Goal: Navigation & Orientation: Find specific page/section

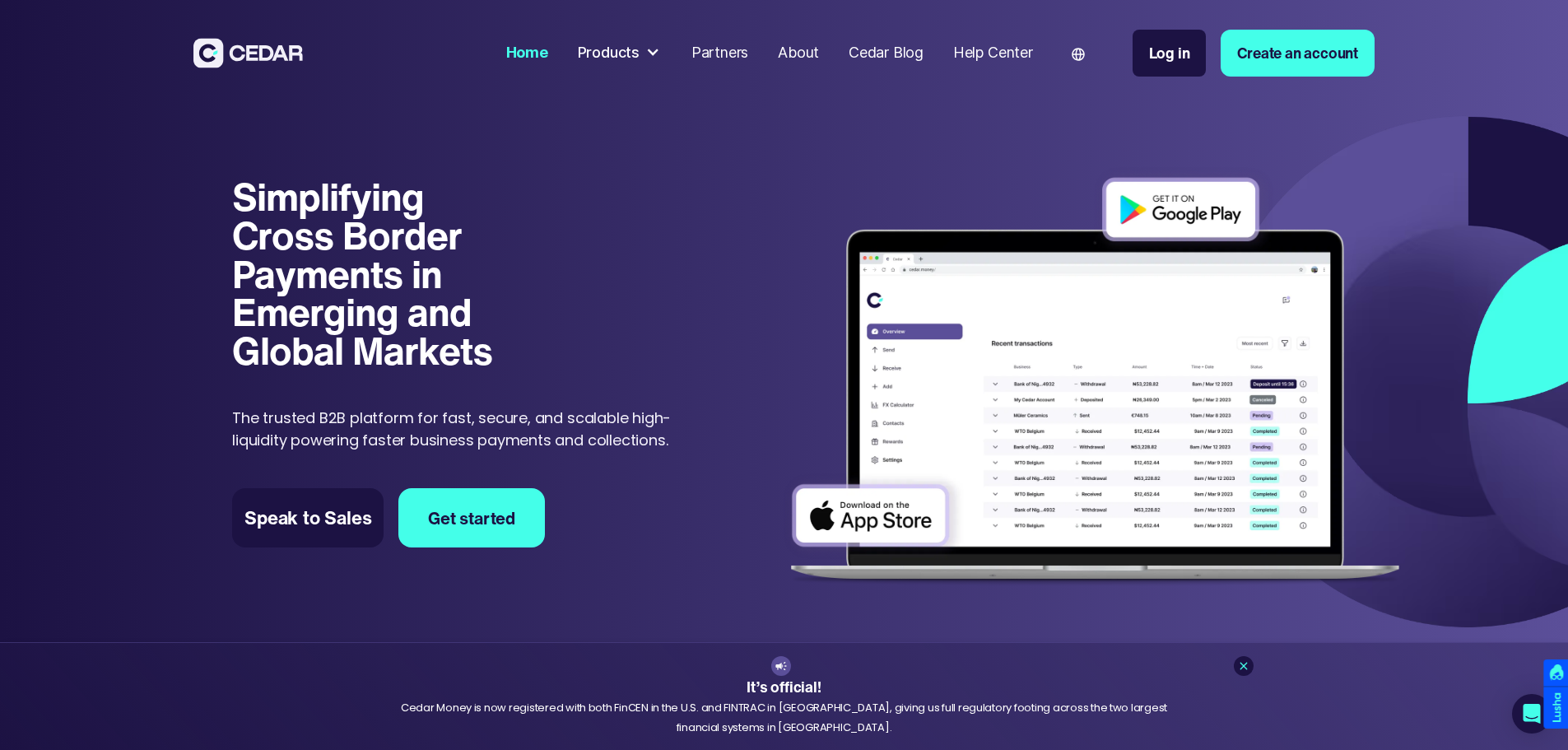
click at [232, 415] on p "The trusted B2B platform for fast, secure, and scalable high-liquidity powering…" at bounding box center [468, 429] width 470 height 44
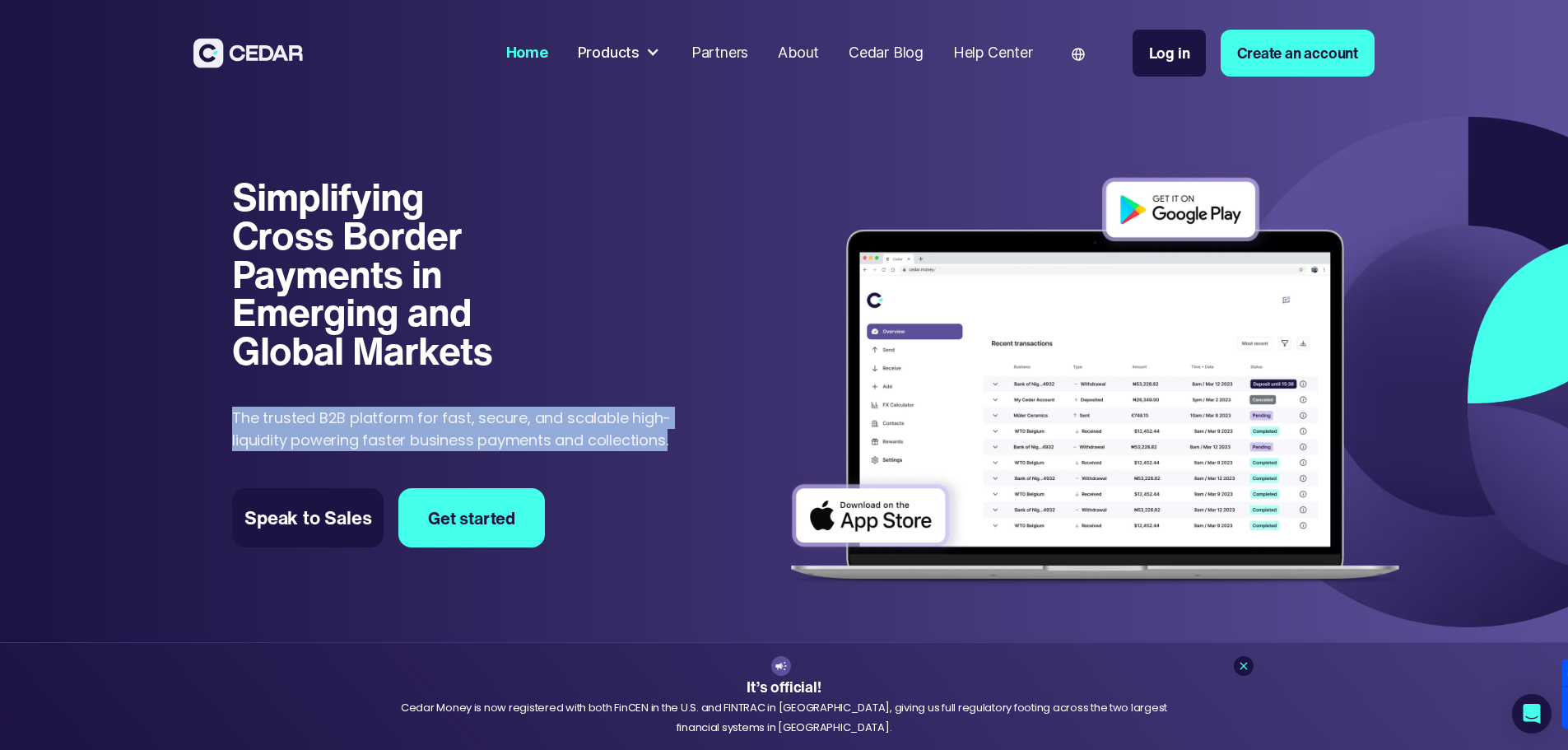
drag, startPoint x: 189, startPoint y: 399, endPoint x: 543, endPoint y: 494, distance: 366.5
click at [543, 494] on div "Simplifying Cross Border Payments in Emerging and Global Markets Simplifying Cr…" at bounding box center [784, 372] width 1568 height 530
click at [473, 451] on p "The trusted B2B platform for fast, secure, and scalable high-liquidity powering…" at bounding box center [468, 429] width 470 height 44
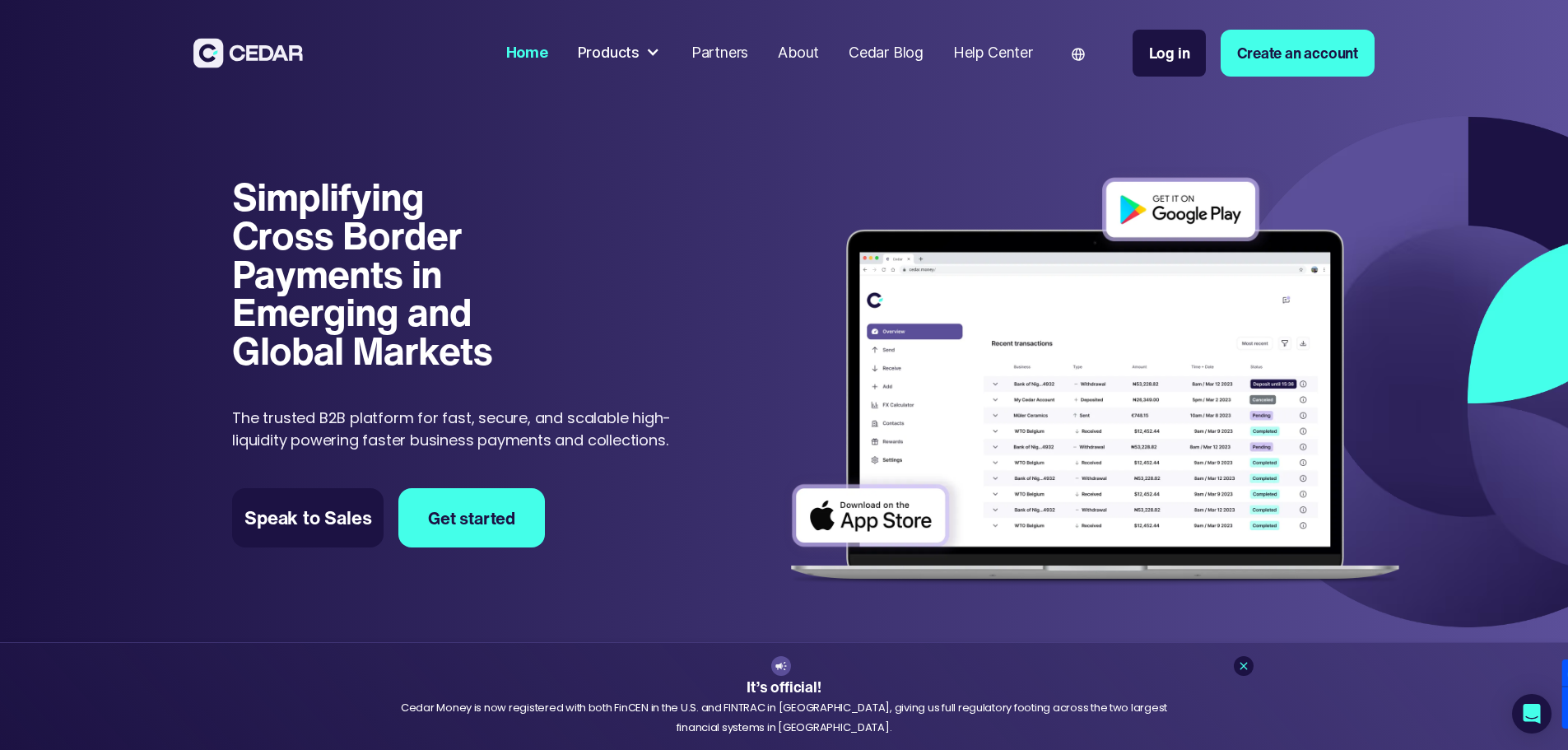
click at [653, 451] on p "The trusted B2B platform for fast, secure, and scalable high-liquidity powering…" at bounding box center [468, 429] width 470 height 44
click at [572, 451] on p "The trusted B2B platform for fast, secure, and scalable high-liquidity powering…" at bounding box center [468, 429] width 470 height 44
click at [612, 447] on p "The trusted B2B platform for fast, secure, and scalable high-liquidity powering…" at bounding box center [468, 429] width 470 height 44
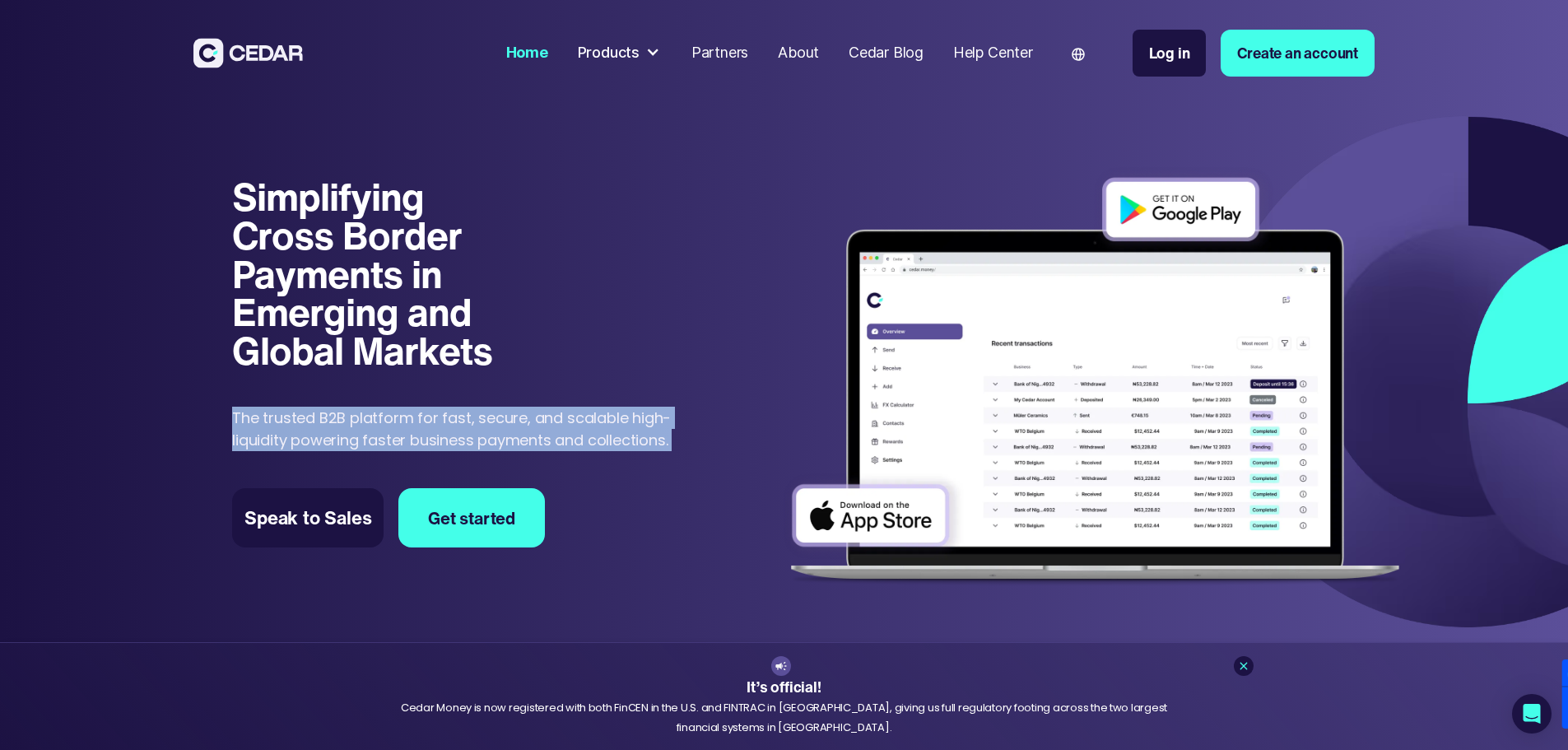
click at [612, 447] on p "The trusted B2B platform for fast, secure, and scalable high-liquidity powering…" at bounding box center [468, 429] width 470 height 44
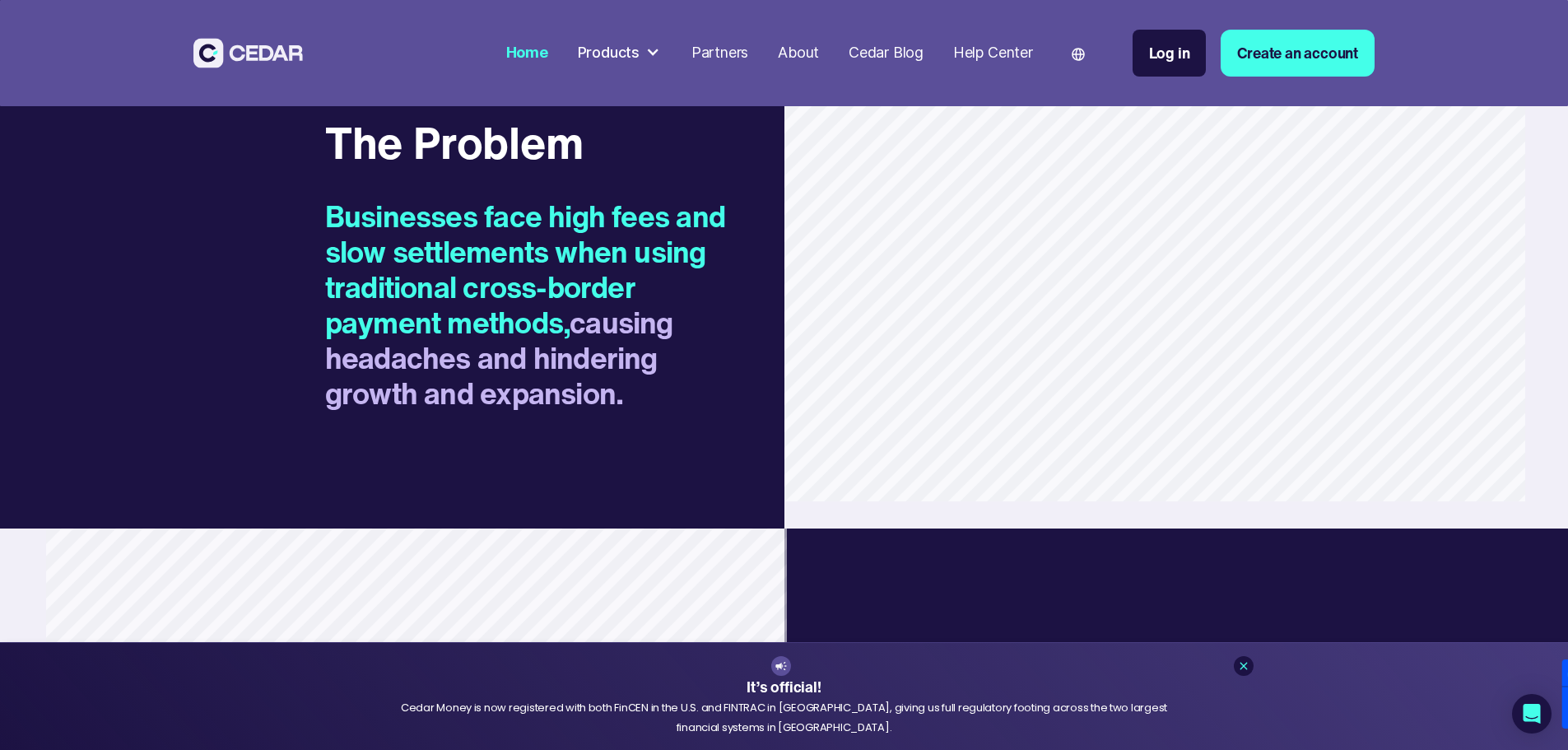
scroll to position [1564, 0]
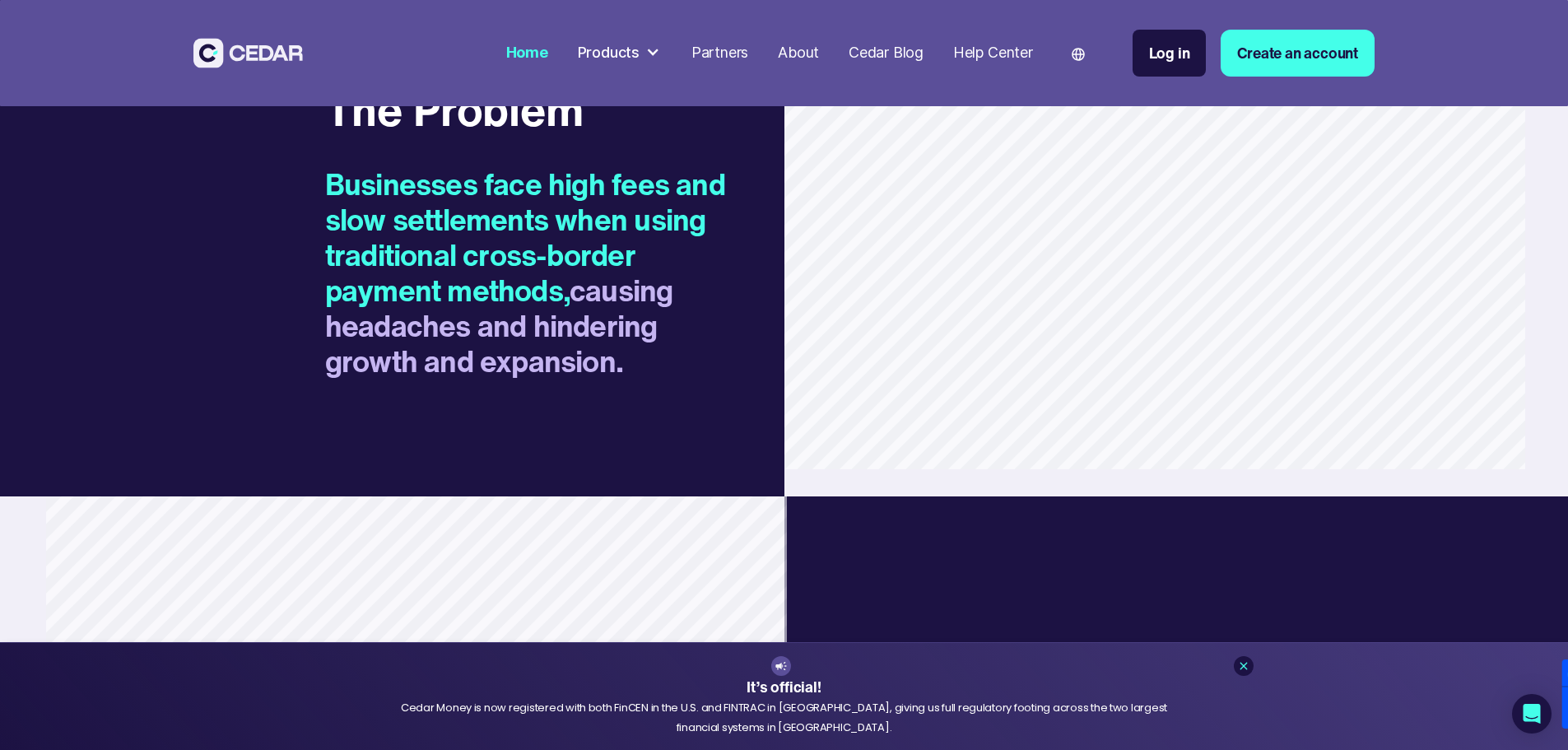
click at [639, 45] on div "Products" at bounding box center [608, 54] width 62 height 22
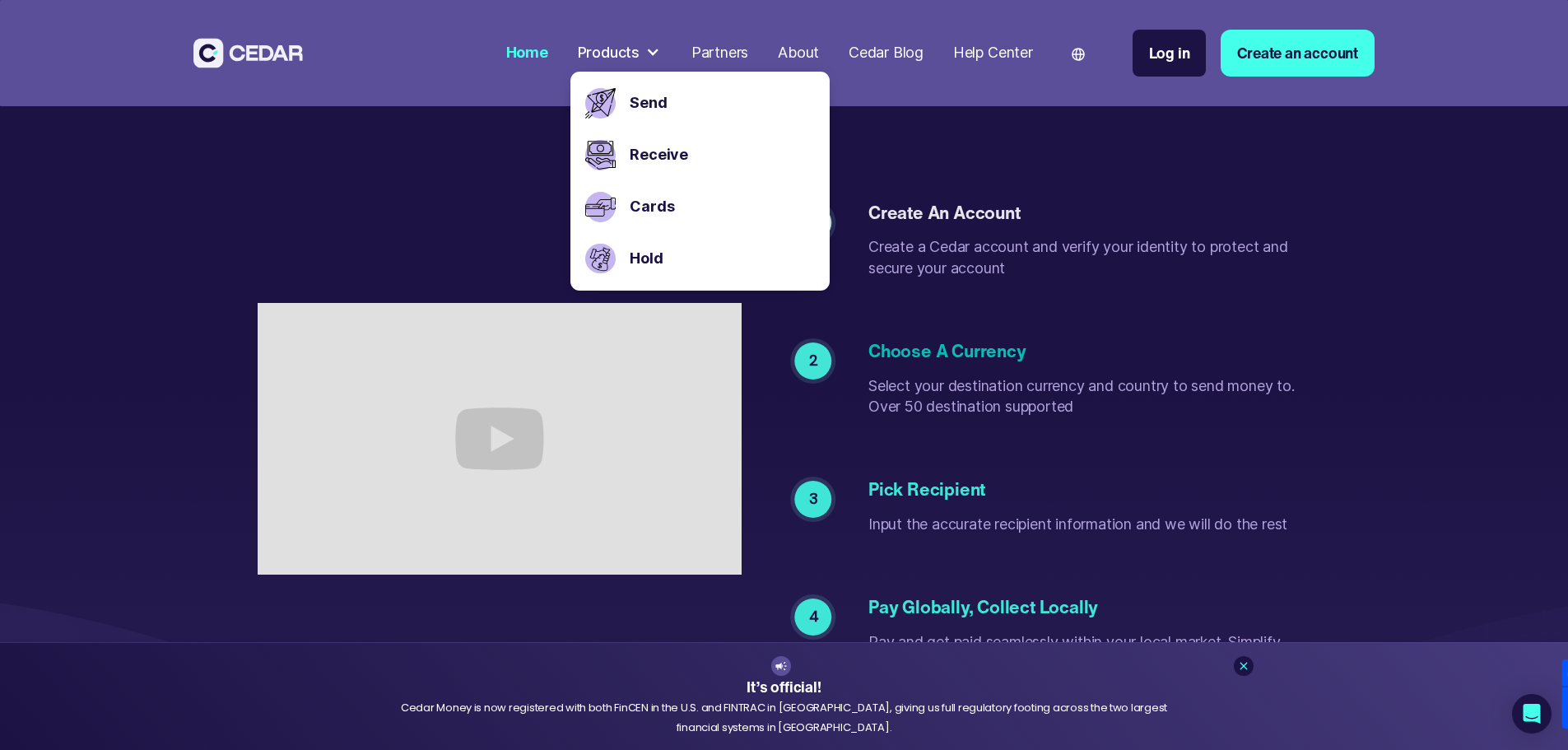
scroll to position [3705, 0]
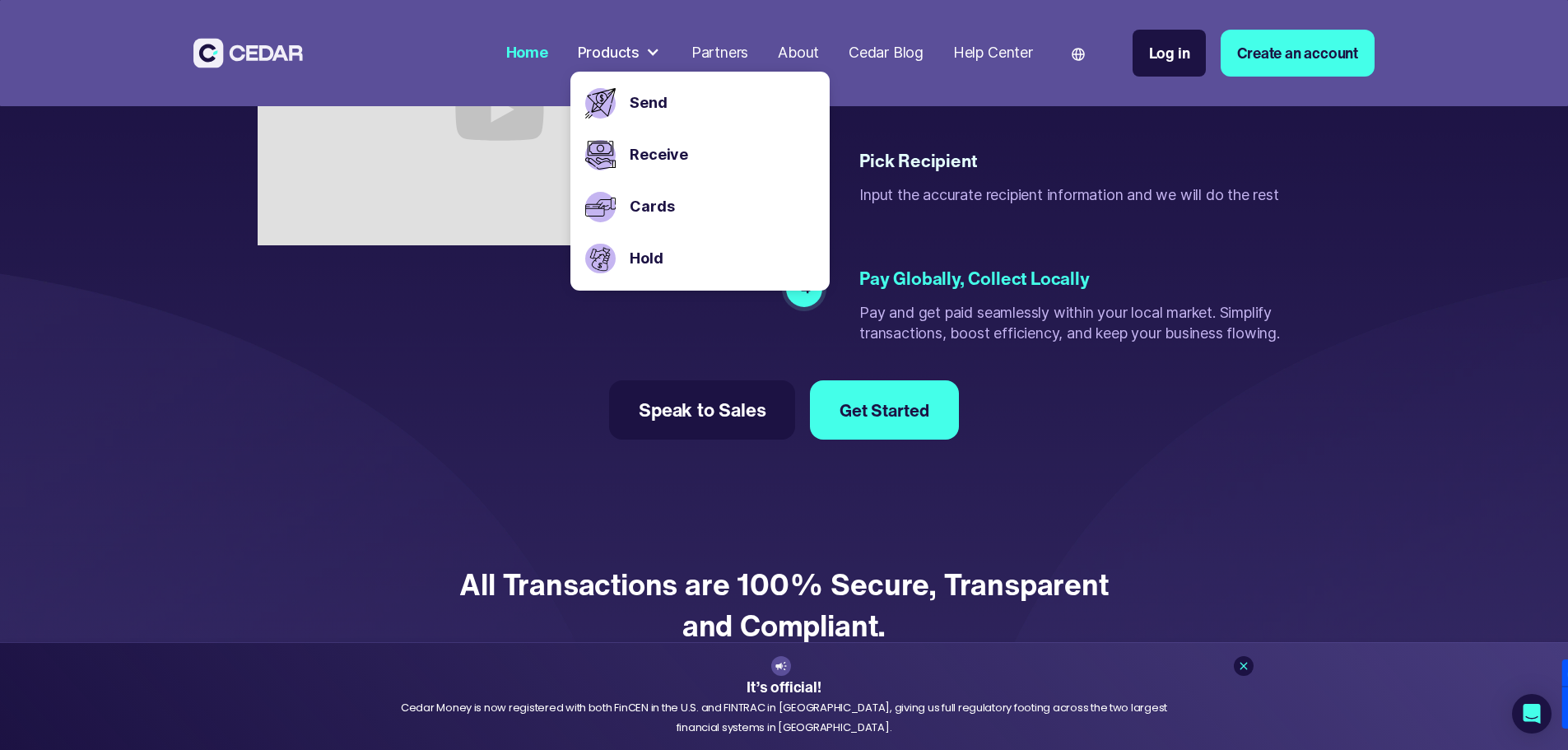
click at [819, 49] on div "About" at bounding box center [798, 54] width 42 height 22
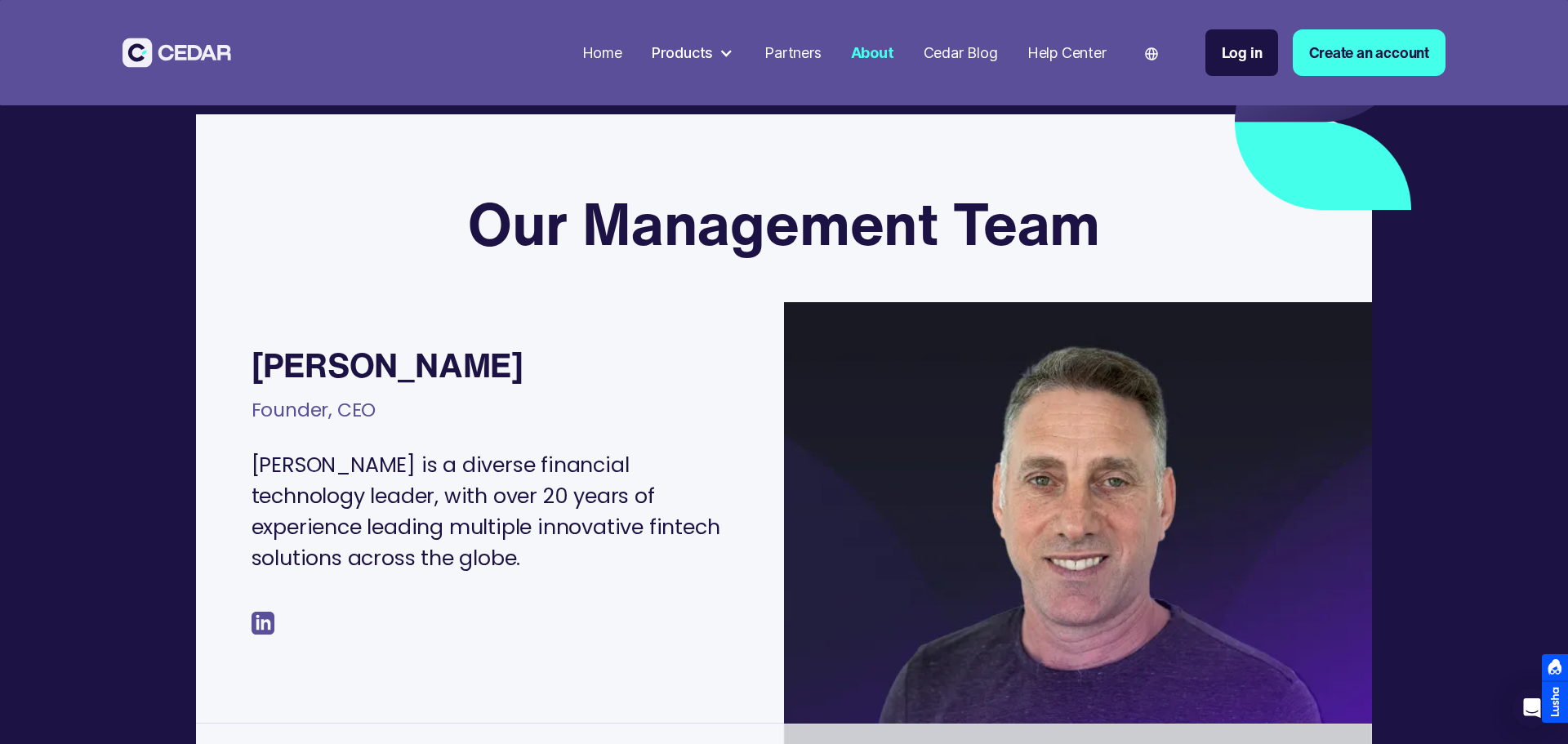
scroll to position [408, 0]
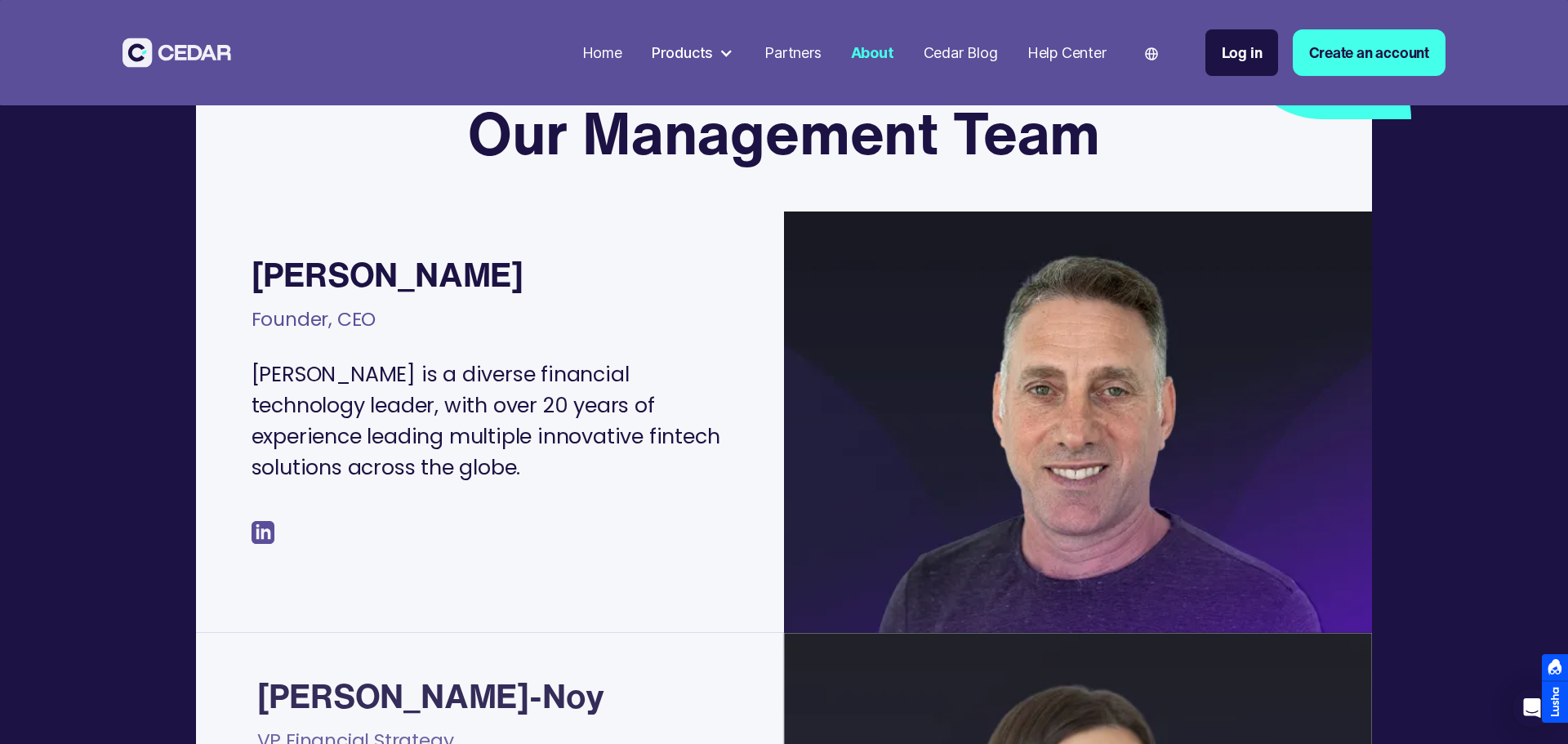
click at [323, 379] on p "Benjy is a diverse financial technology leader, with over 20 years of experienc…" at bounding box center [500, 421] width 497 height 124
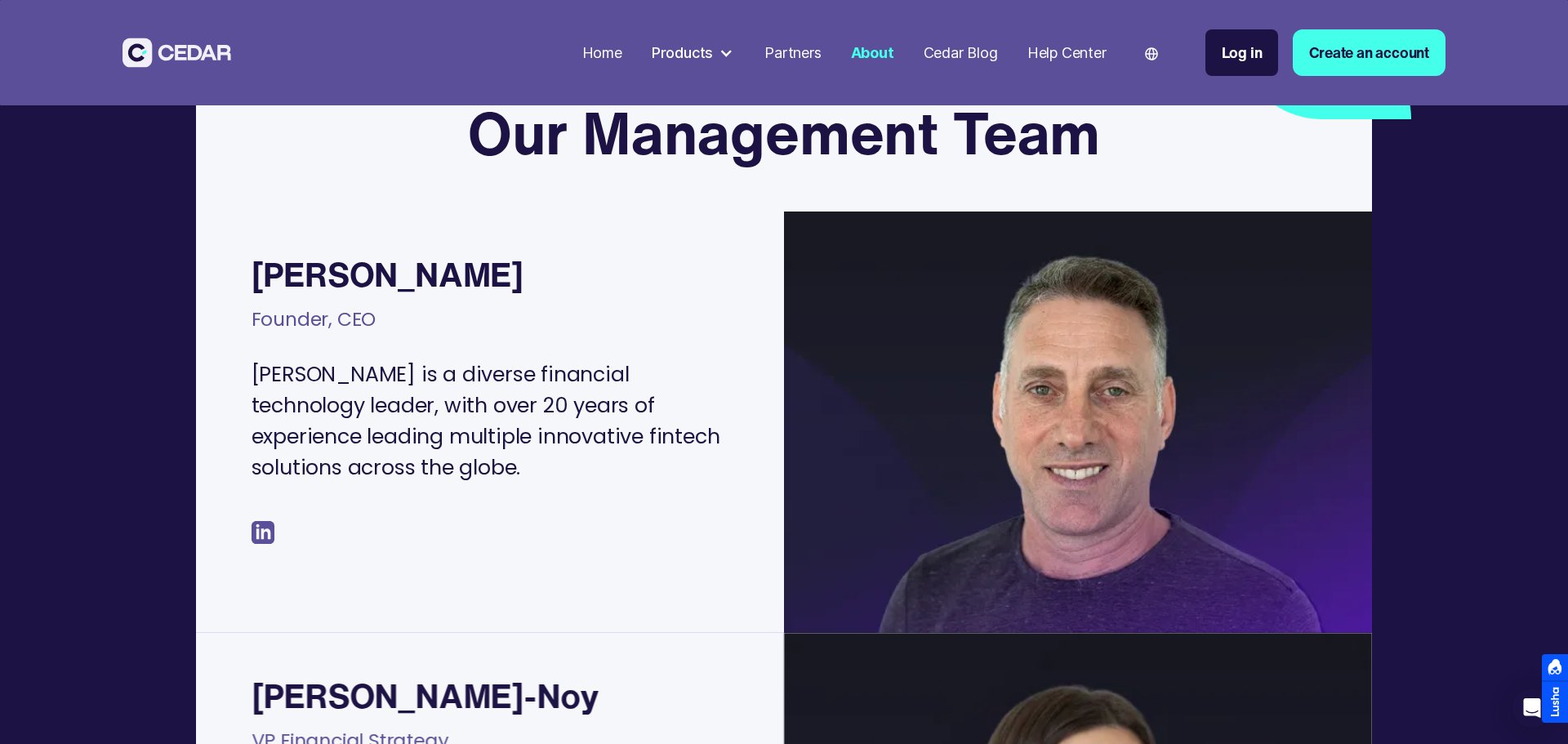
click at [330, 377] on p "Benjy is a diverse financial technology leader, with over 20 years of experienc…" at bounding box center [500, 421] width 497 height 124
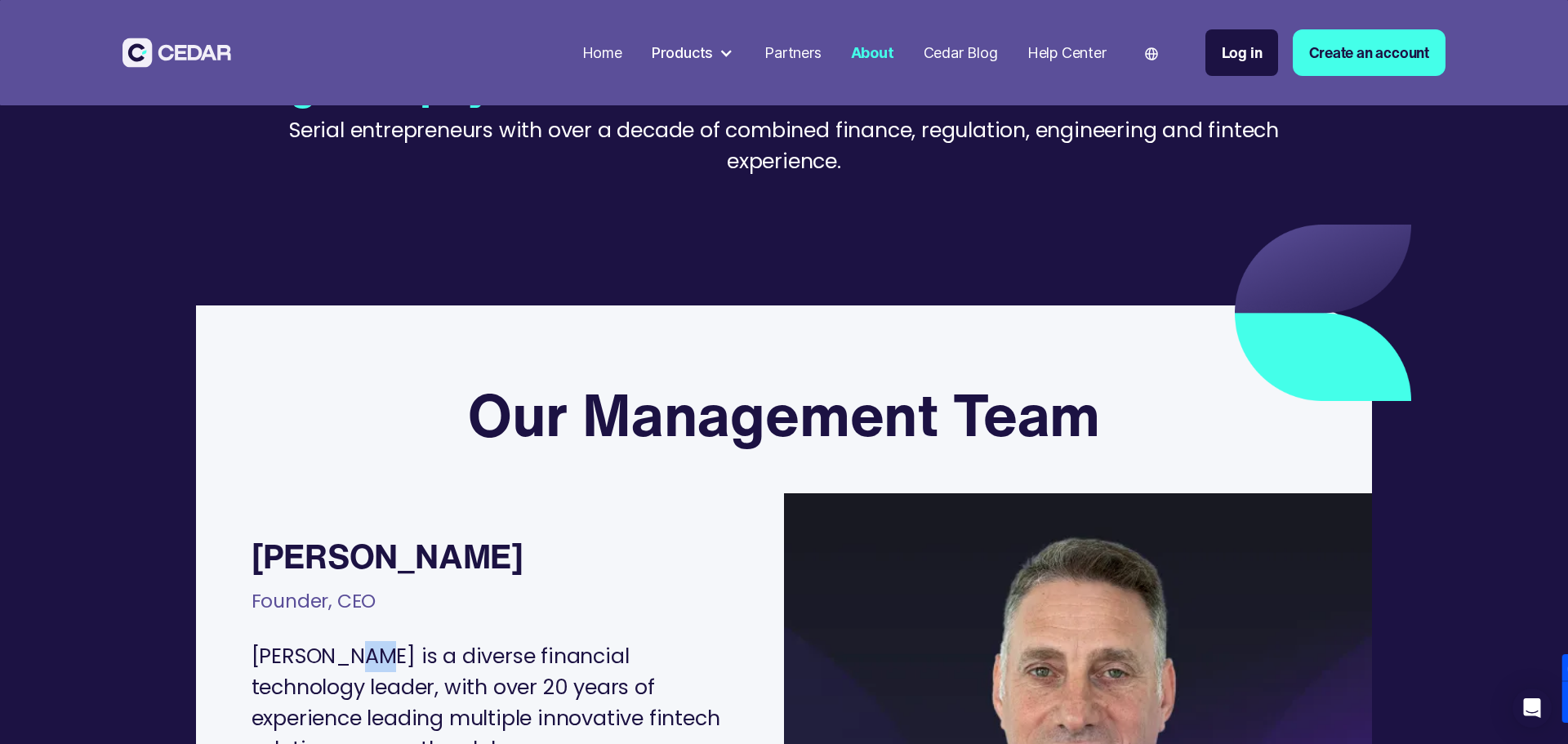
scroll to position [0, 0]
